Goal: Navigation & Orientation: Find specific page/section

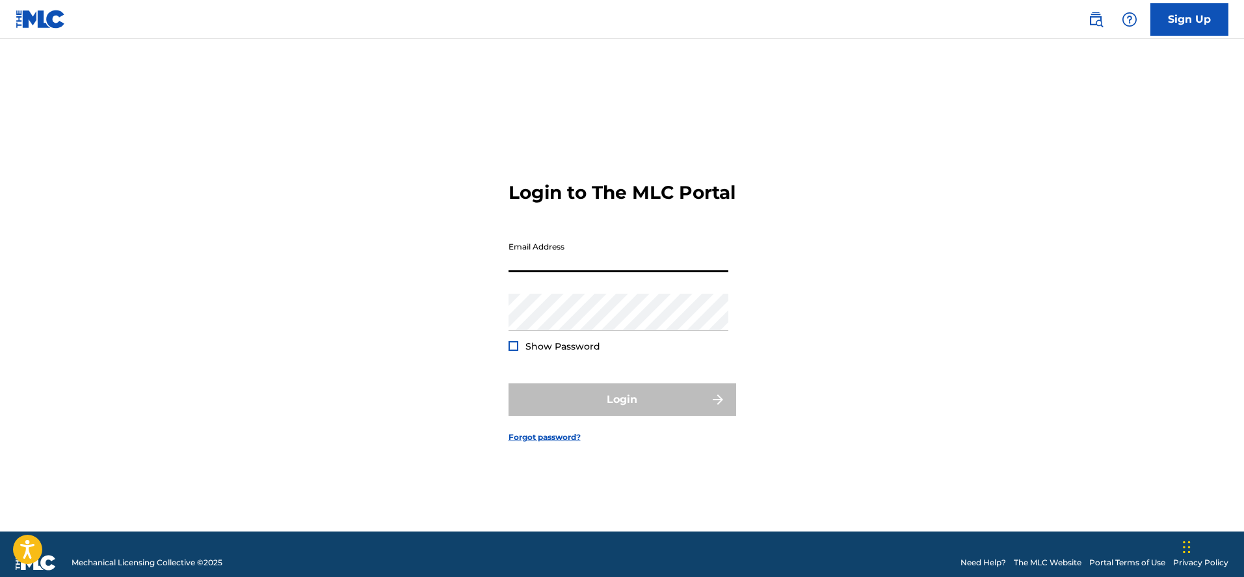
click at [583, 272] on input "Email Address" at bounding box center [618, 253] width 220 height 37
type input "[EMAIL_ADDRESS][DOMAIN_NAME]"
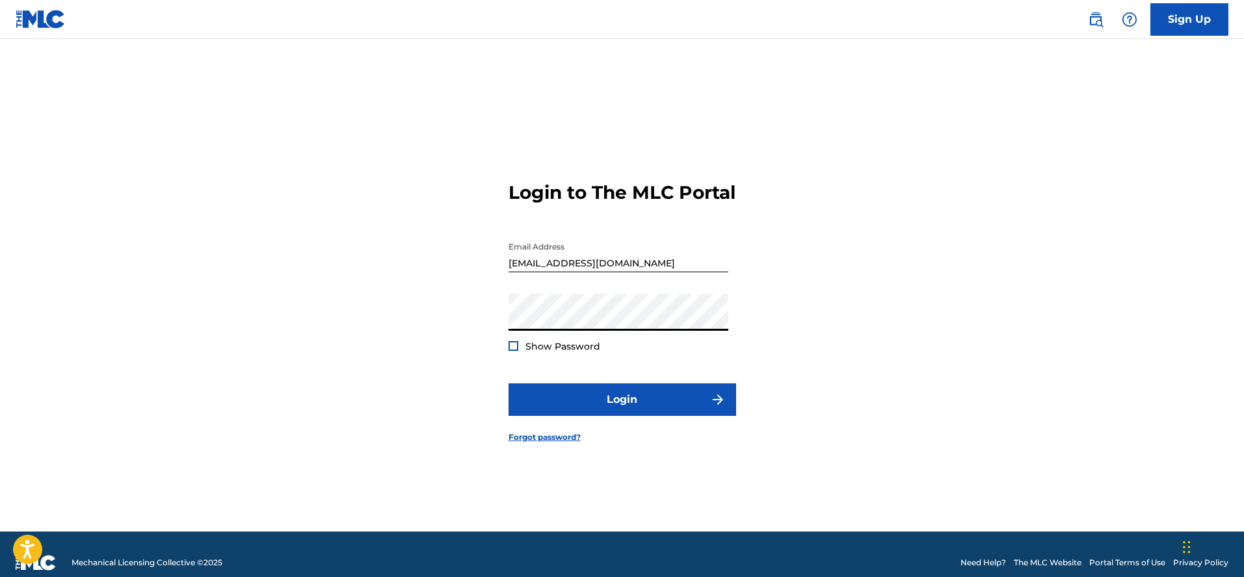
click at [514, 351] on div at bounding box center [513, 346] width 10 height 10
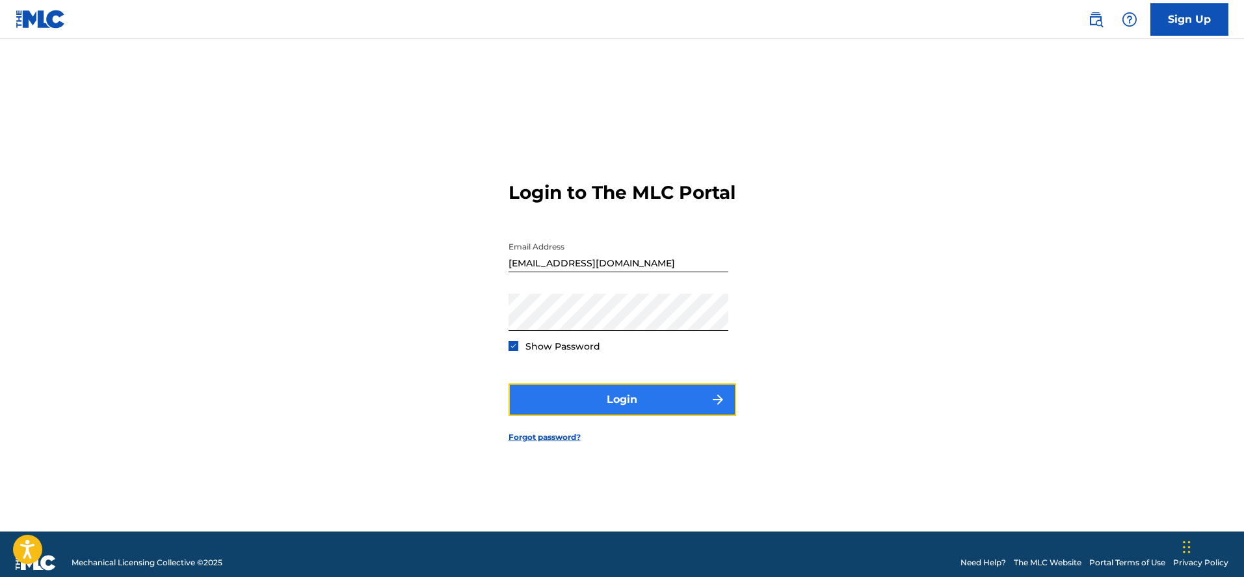
click at [609, 408] on button "Login" at bounding box center [622, 400] width 228 height 33
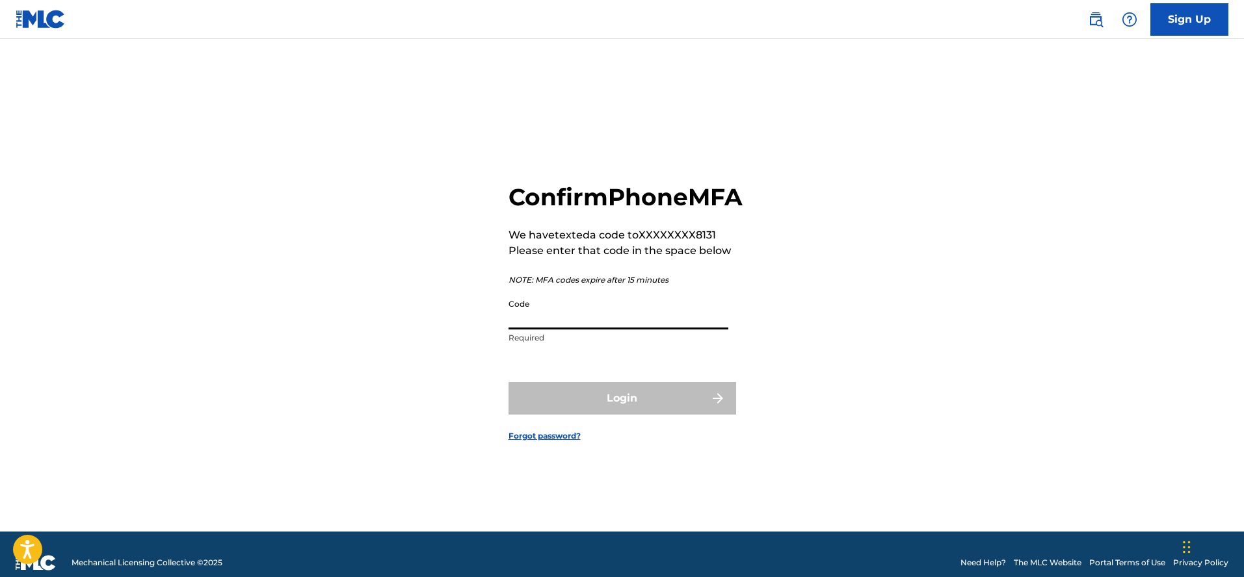
click at [644, 318] on input "Code" at bounding box center [618, 311] width 220 height 37
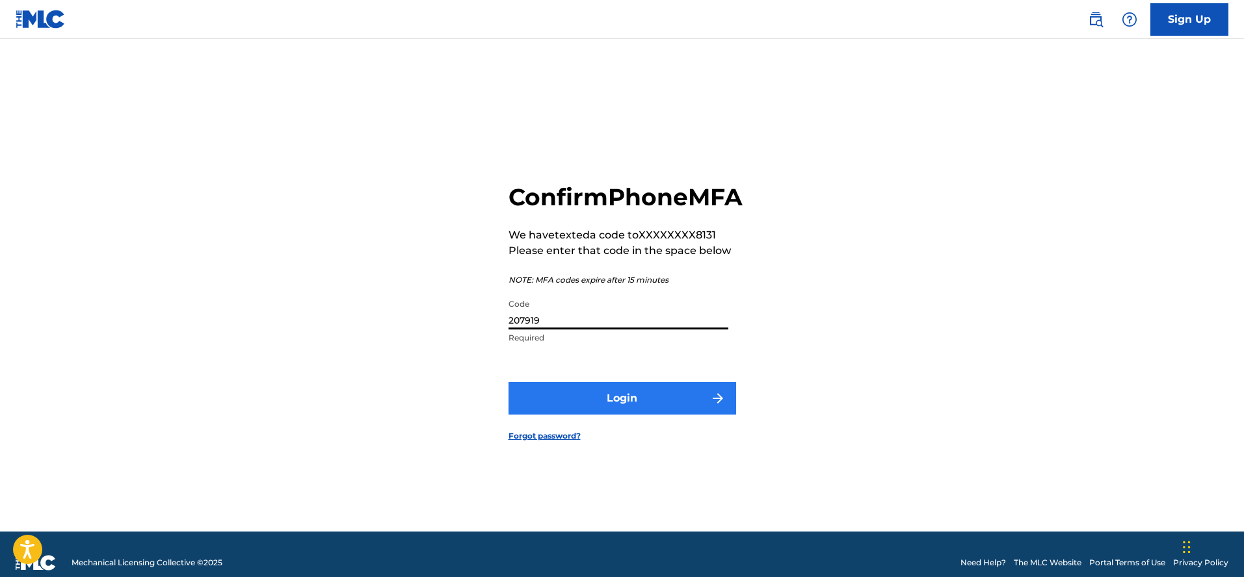
type input "207919"
click at [598, 415] on button "Login" at bounding box center [622, 398] width 228 height 33
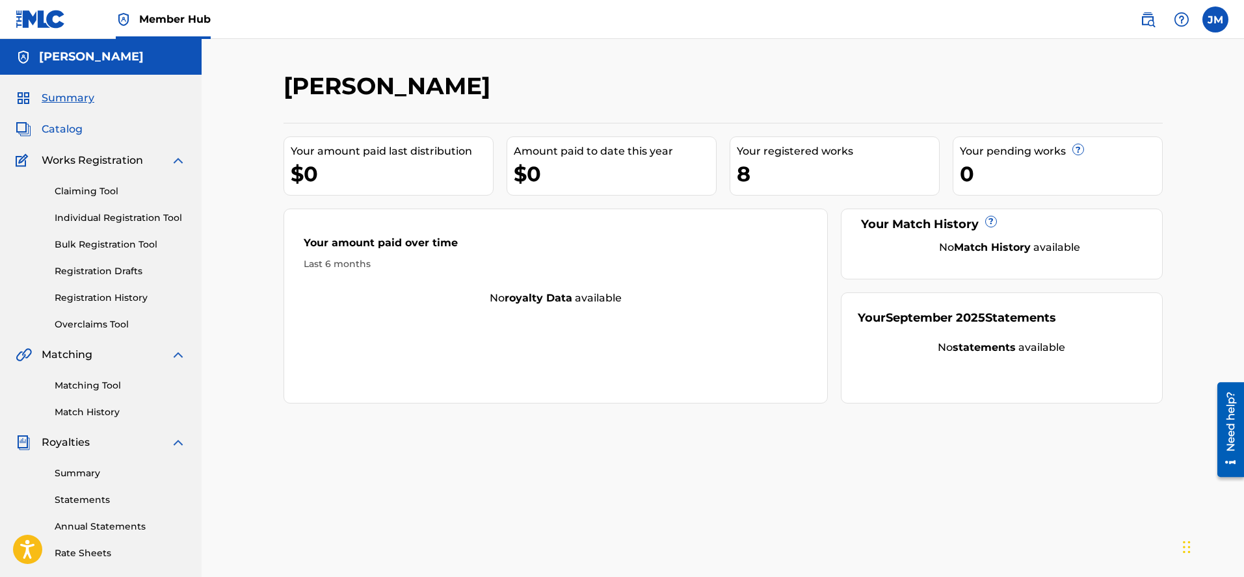
click at [68, 129] on span "Catalog" at bounding box center [62, 130] width 41 height 16
